Goal: Download file/media

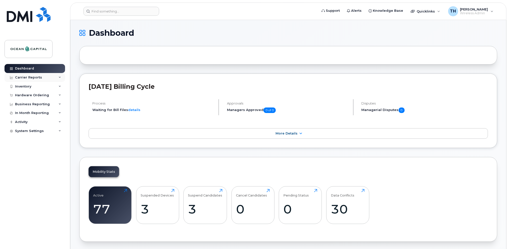
click at [28, 77] on div "Carrier Reports" at bounding box center [28, 78] width 27 height 4
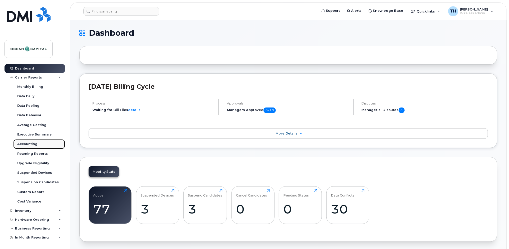
click at [29, 144] on div "Accounting" at bounding box center [27, 144] width 20 height 5
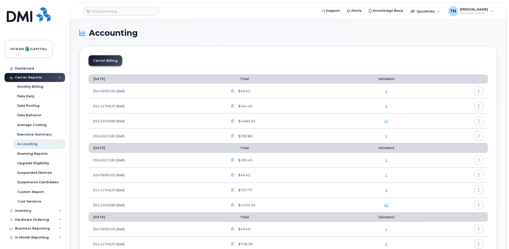
click at [234, 121] on icon "button" at bounding box center [232, 121] width 3 height 3
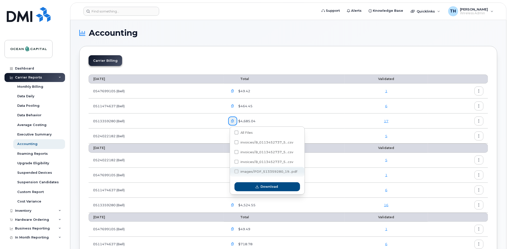
click at [248, 171] on span "images/PDF_513359280_19...pdf" at bounding box center [269, 172] width 57 height 4
click at [231, 171] on input "images/PDF_513359280_19...pdf" at bounding box center [230, 172] width 3 height 3
checkbox input "true"
click at [253, 186] on button "Download" at bounding box center [268, 186] width 66 height 9
